Goal: Information Seeking & Learning: Learn about a topic

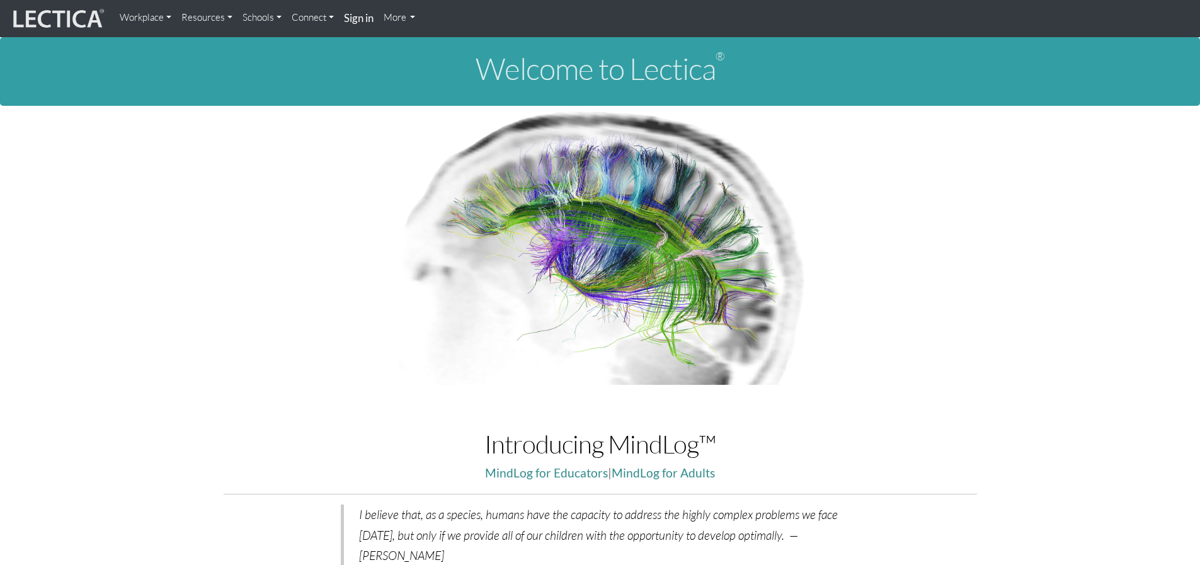
click at [203, 18] on link "Resources" at bounding box center [206, 17] width 61 height 25
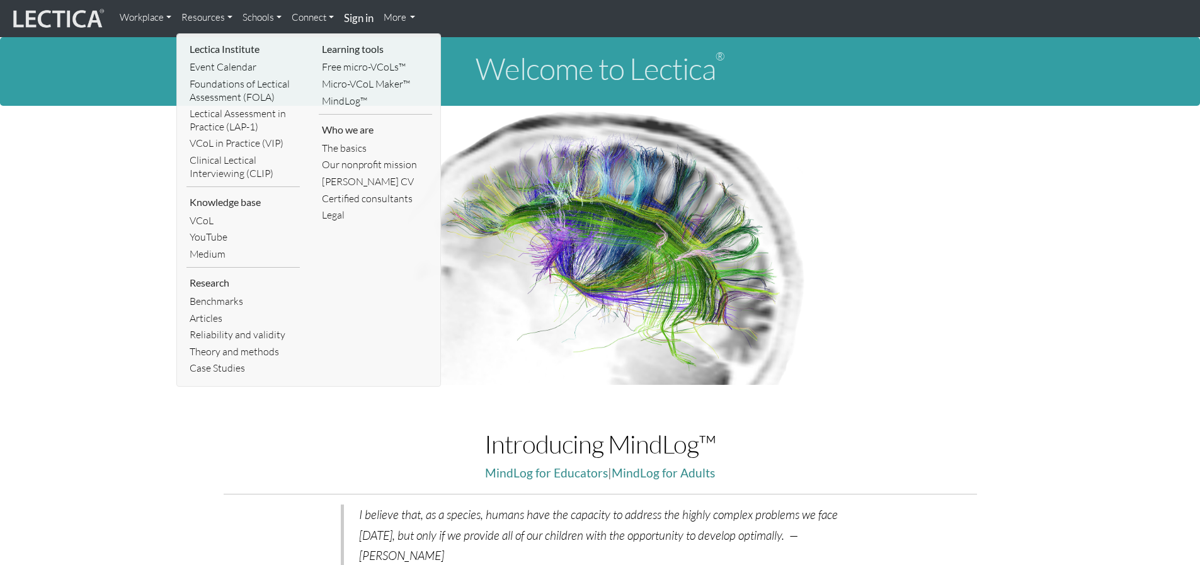
click at [117, 94] on div "Welcome to Lectica ®" at bounding box center [600, 71] width 1200 height 69
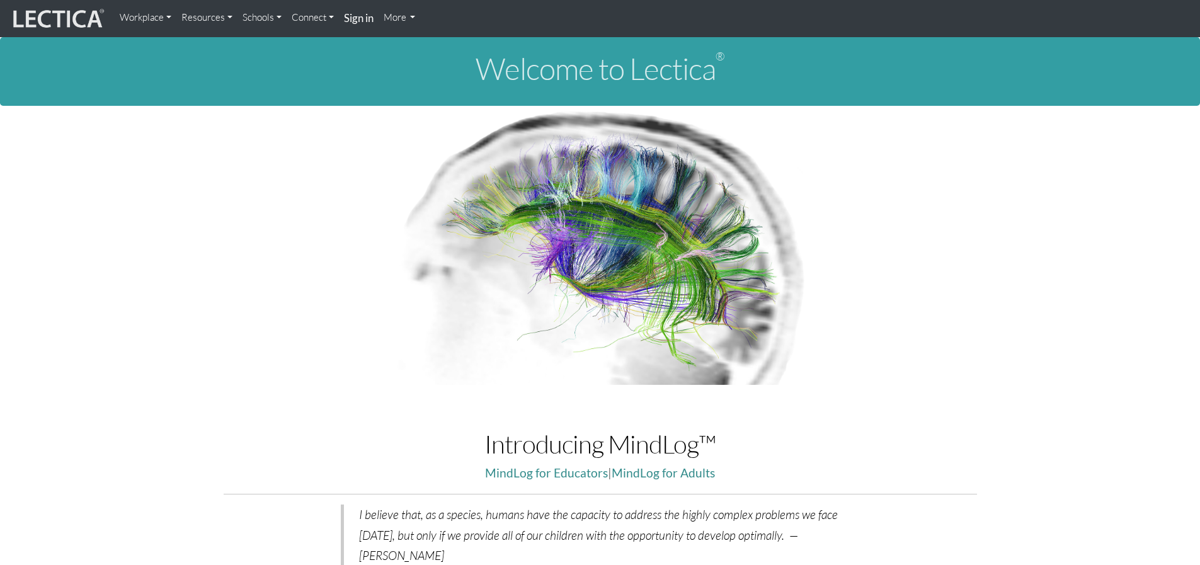
click at [263, 17] on link "Schools" at bounding box center [262, 17] width 49 height 25
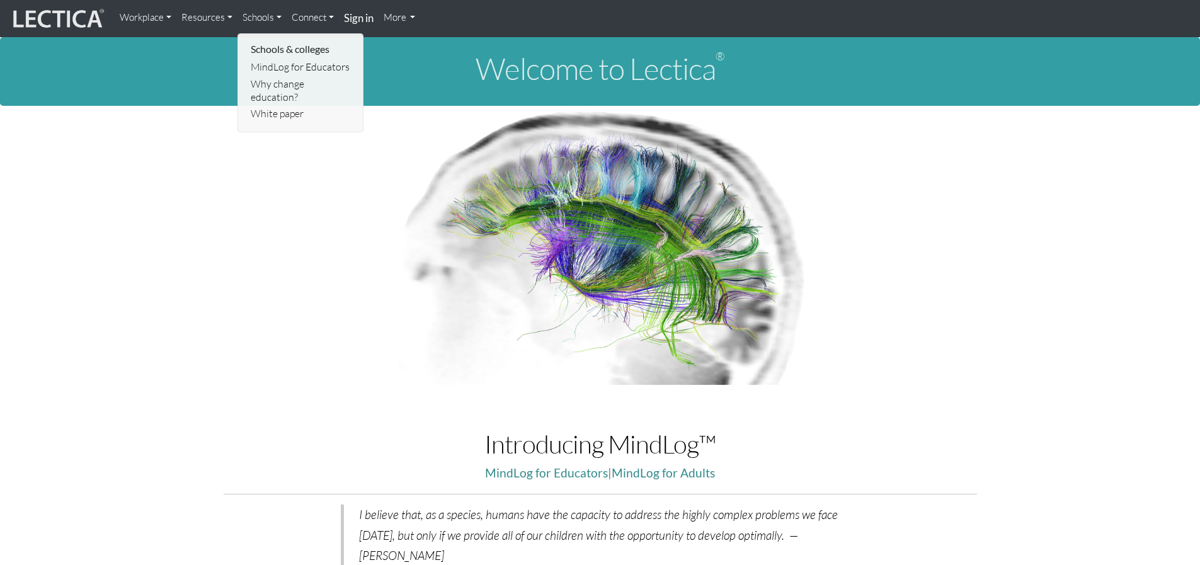
click at [276, 57] on li "Schools & colleges" at bounding box center [301, 49] width 107 height 20
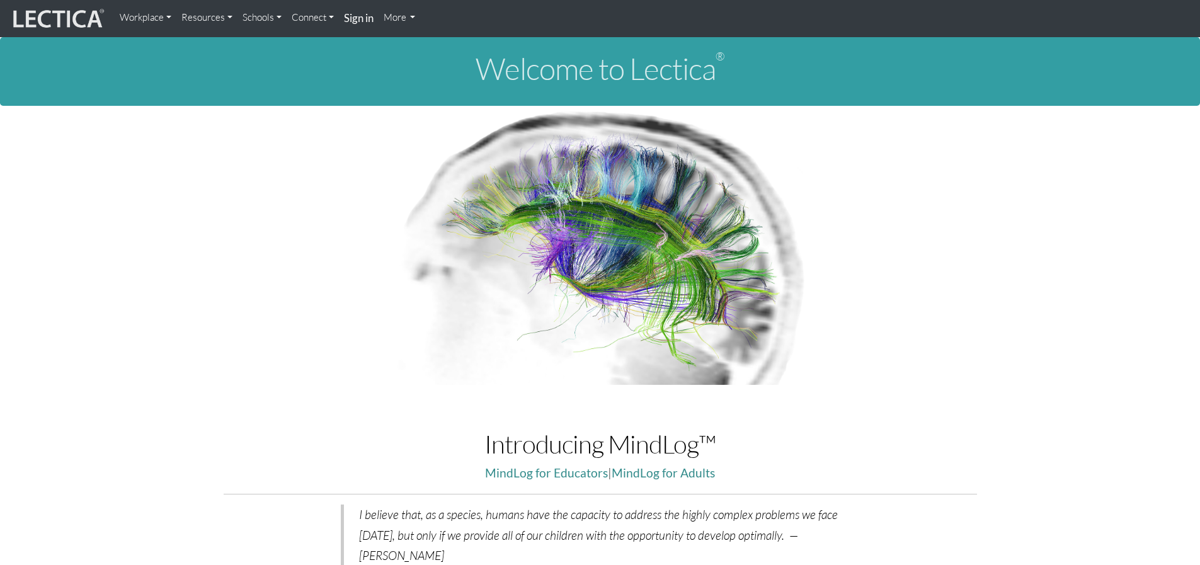
click at [325, 15] on link "Connect" at bounding box center [313, 17] width 52 height 25
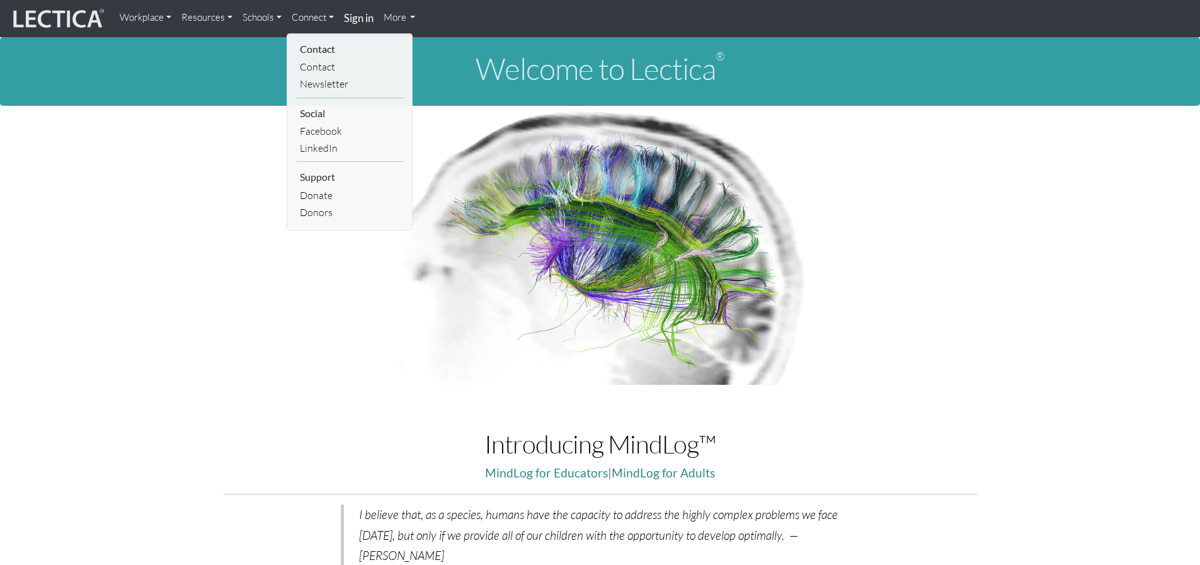
click at [211, 7] on link "Resources" at bounding box center [206, 17] width 61 height 25
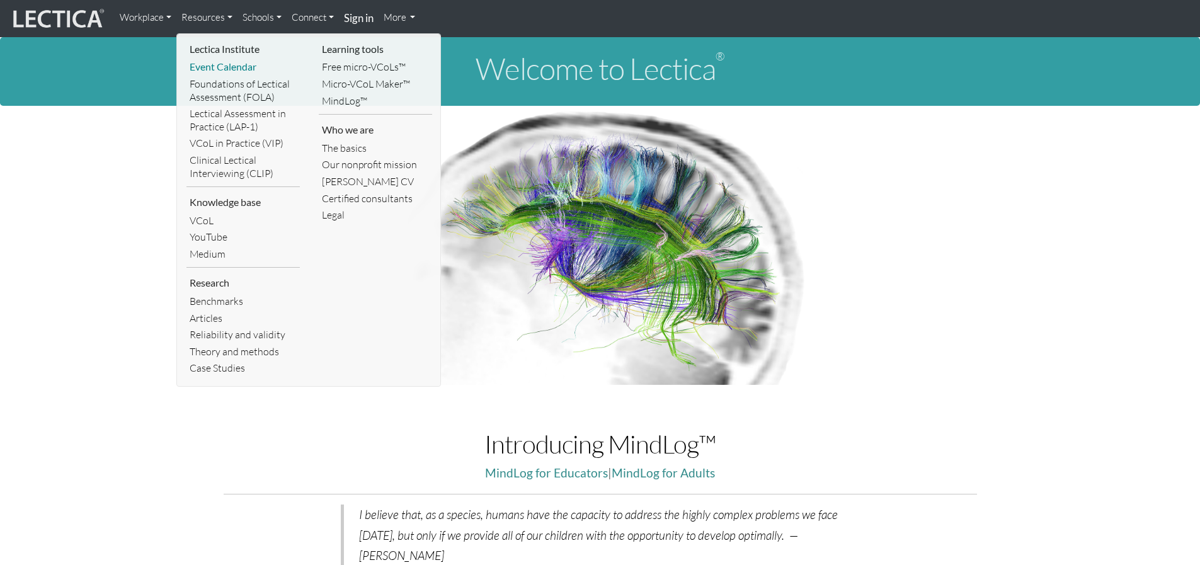
click at [223, 64] on link "Event Calendar" at bounding box center [242, 67] width 113 height 17
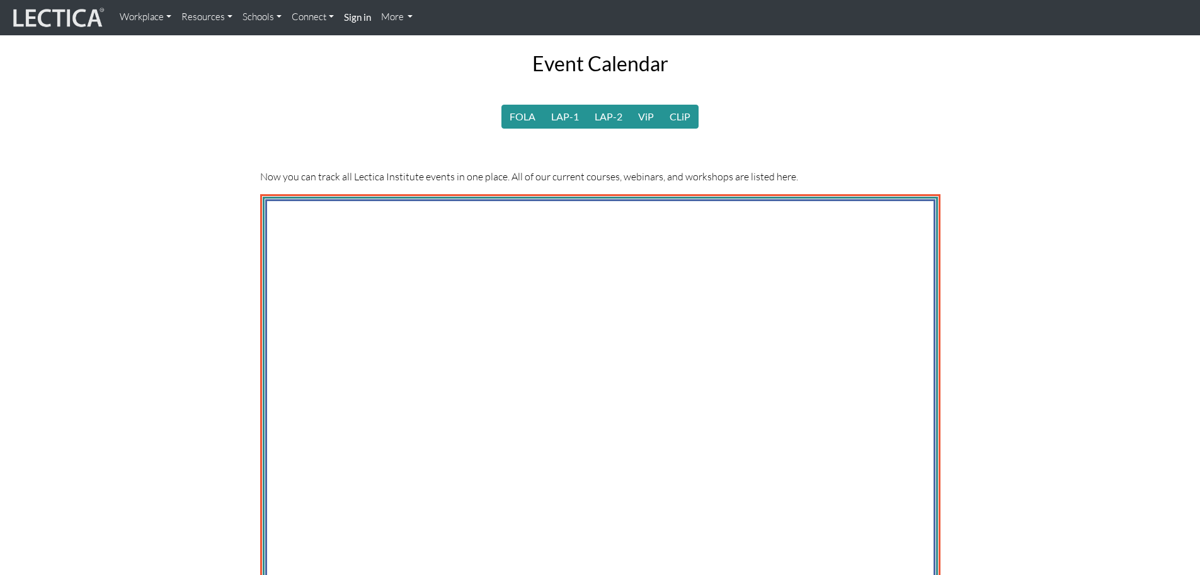
scroll to position [63, 0]
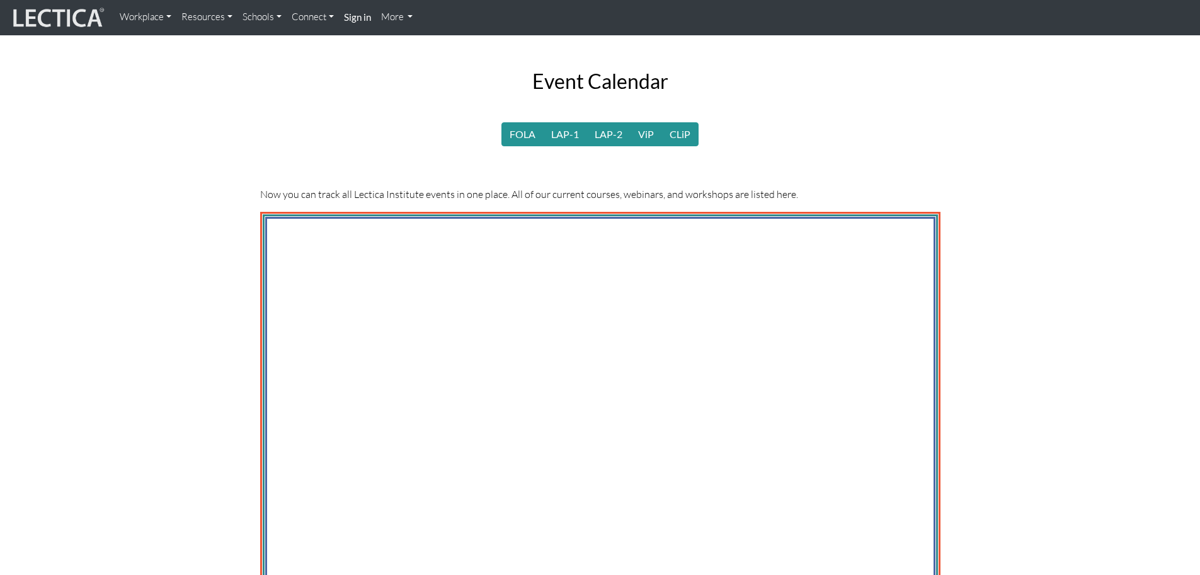
click at [994, 238] on section "Event Calendar FOLA LAP-1 LAP-2 ViP CLiP Now you can track all Lectica Institut…" at bounding box center [600, 393] width 1200 height 666
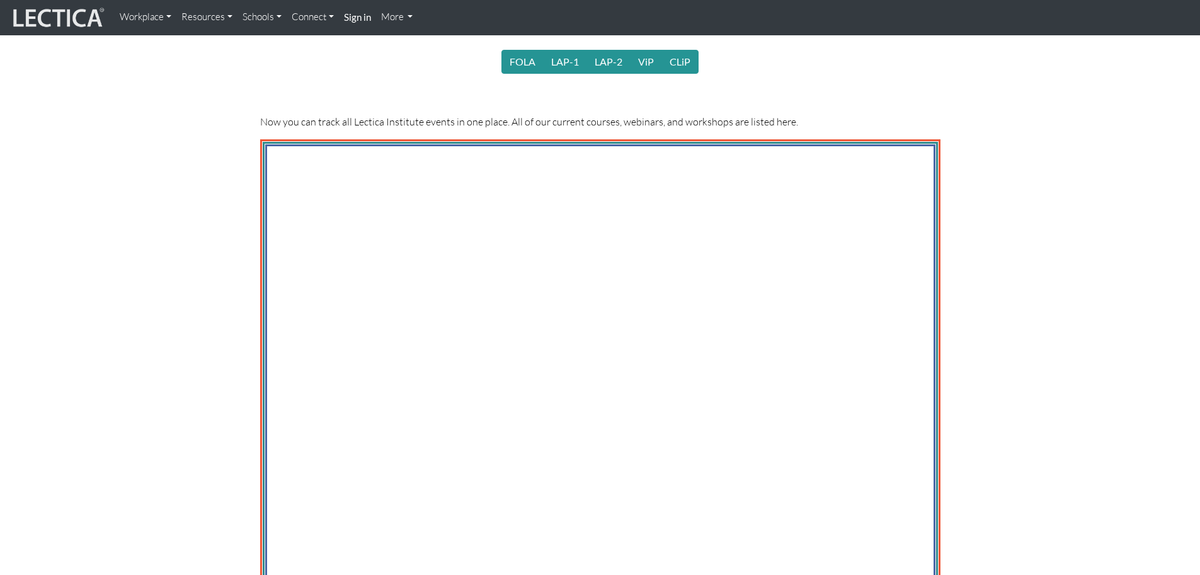
scroll to position [126, 0]
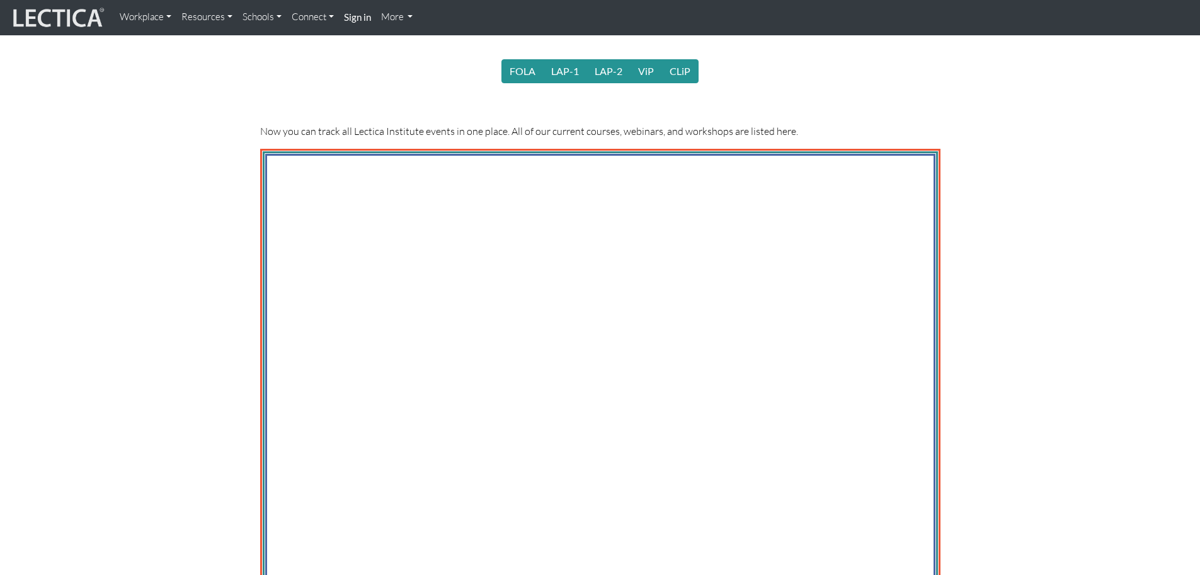
click at [860, 94] on div "Event Calendar FOLA LAP-1 LAP-2 ViP CLiP Now you can track all Lectica Institut…" at bounding box center [600, 330] width 699 height 666
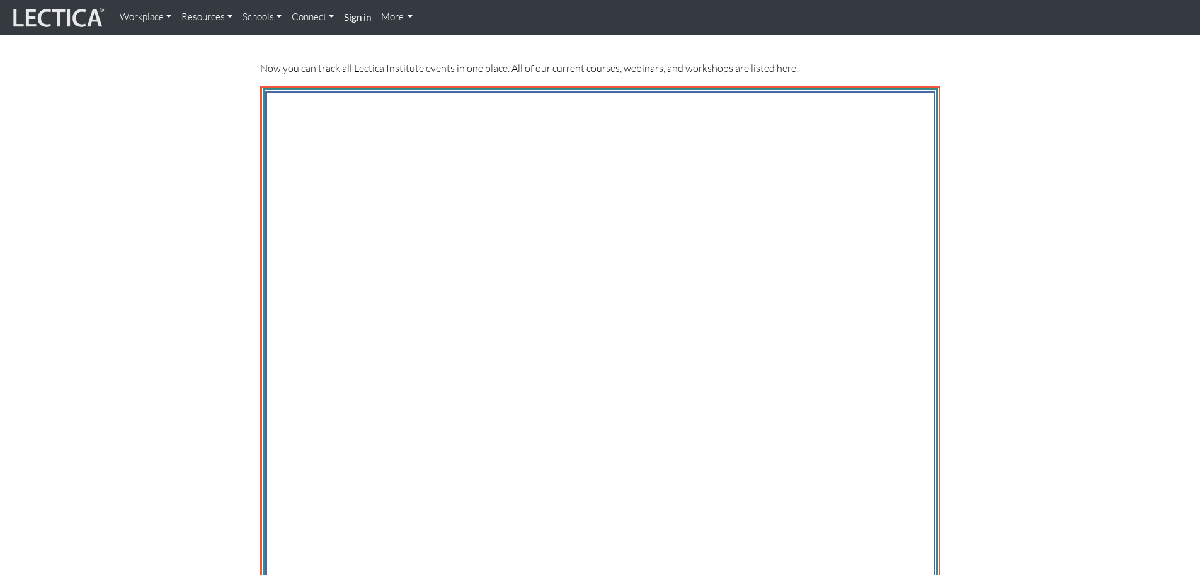
scroll to position [0, 0]
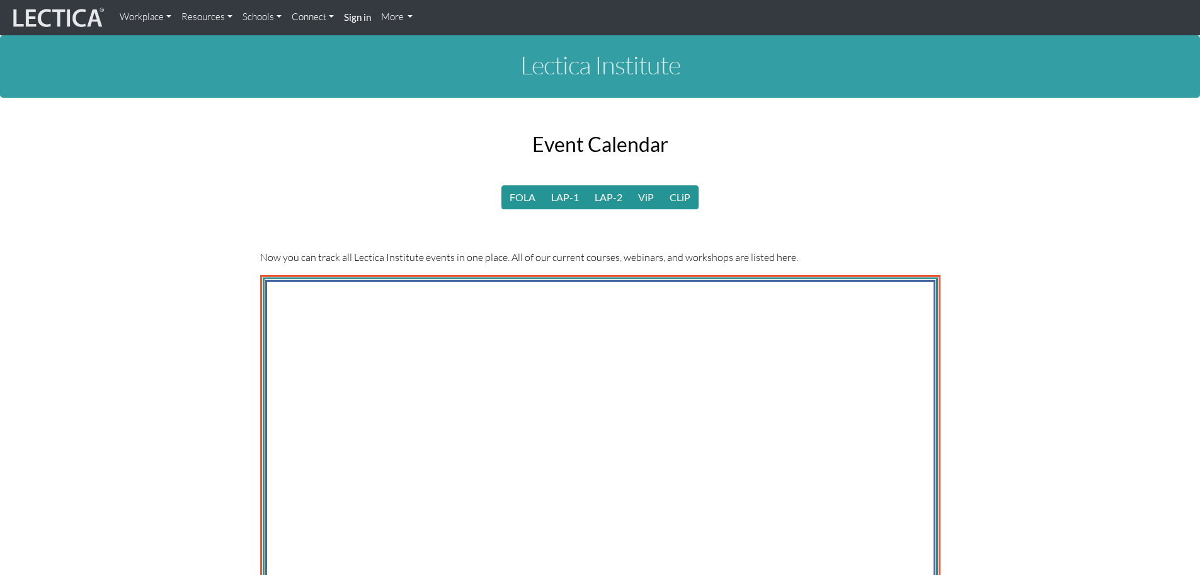
click at [269, 20] on link "Schools" at bounding box center [262, 17] width 49 height 25
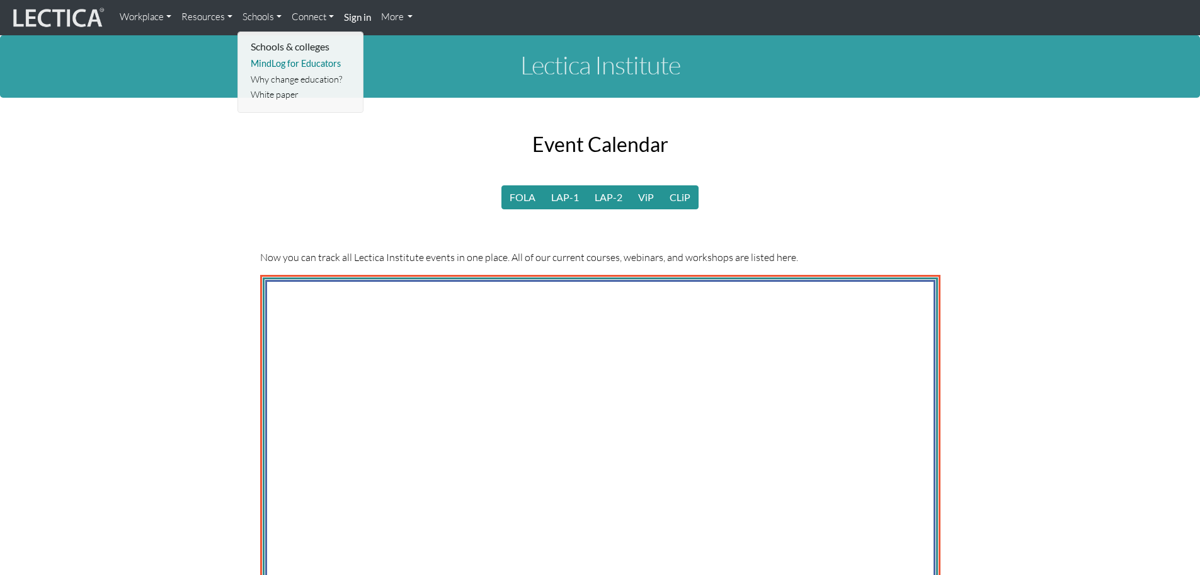
click at [281, 64] on link "MindLog for Educators" at bounding box center [301, 64] width 107 height 16
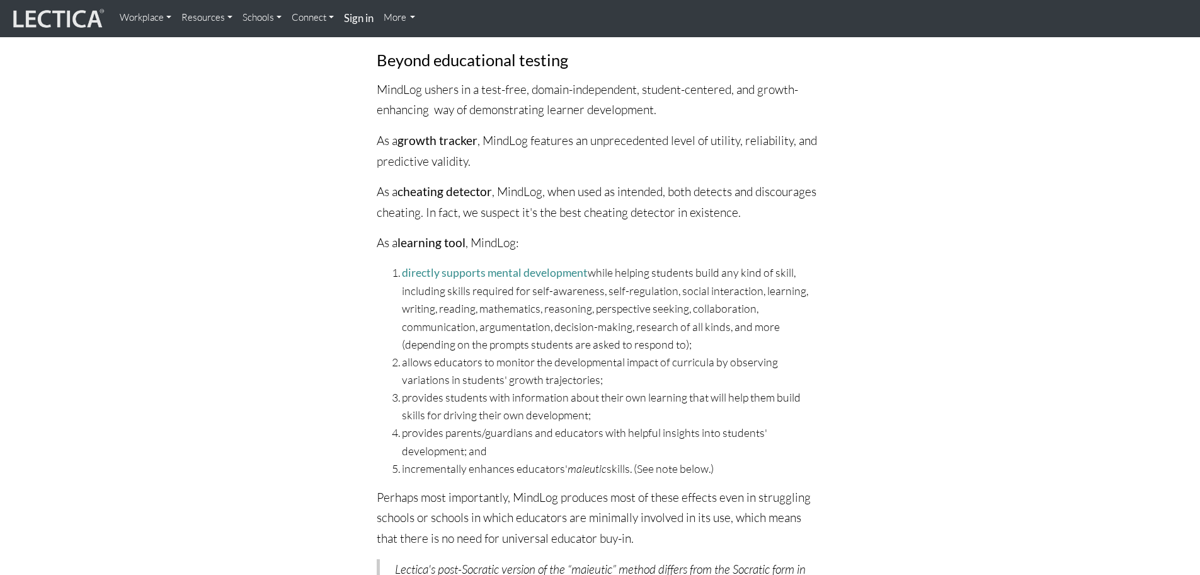
scroll to position [693, 0]
